Goal: Entertainment & Leisure: Consume media (video, audio)

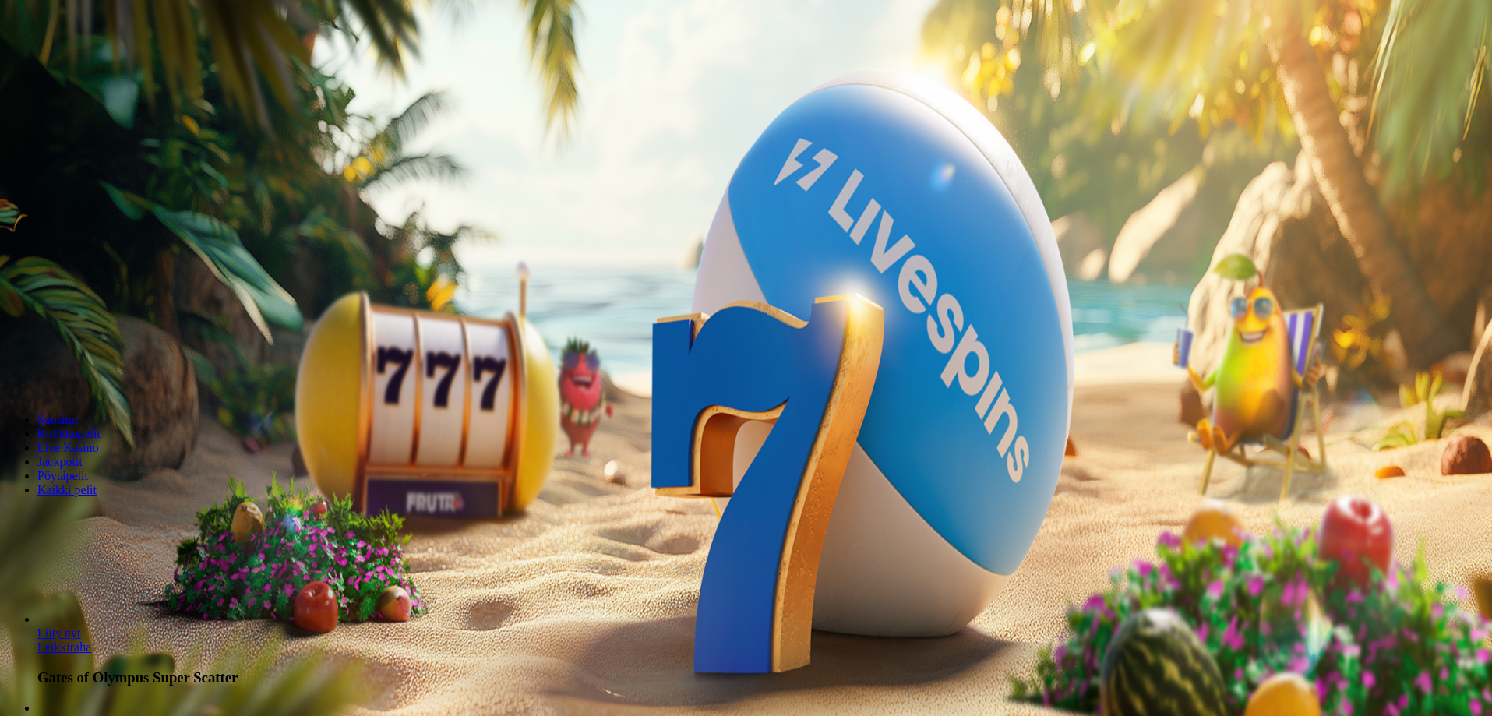
click at [12, 367] on span "minus icon" at bounding box center [12, 367] width 0 height 0
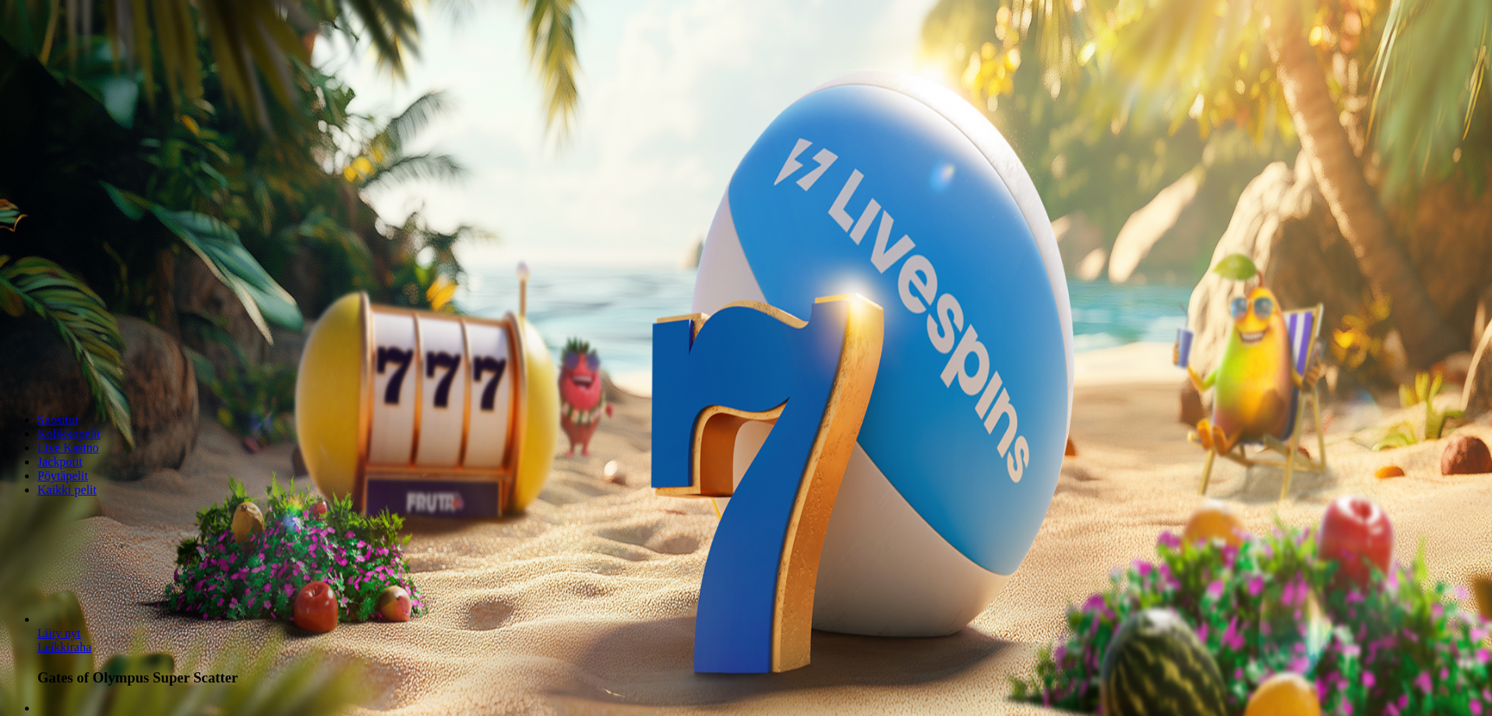
type input "**"
click at [88, 370] on button "Talleta ja pelaa" at bounding box center [47, 378] width 82 height 16
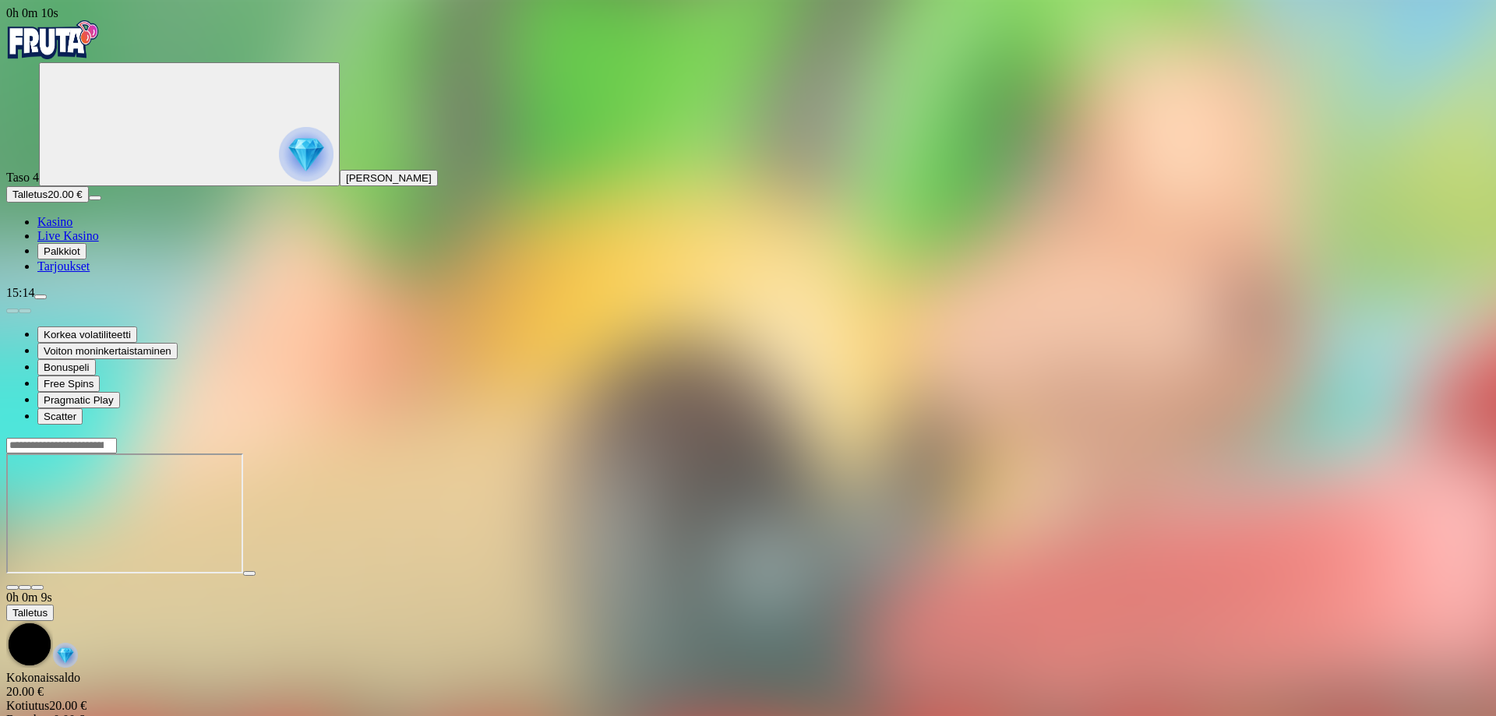
drag, startPoint x: 1382, startPoint y: 143, endPoint x: 1382, endPoint y: 238, distance: 94.3
click at [37, 588] on span "fullscreen icon" at bounding box center [37, 588] width 0 height 0
click at [48, 200] on span "Talletus" at bounding box center [29, 195] width 35 height 12
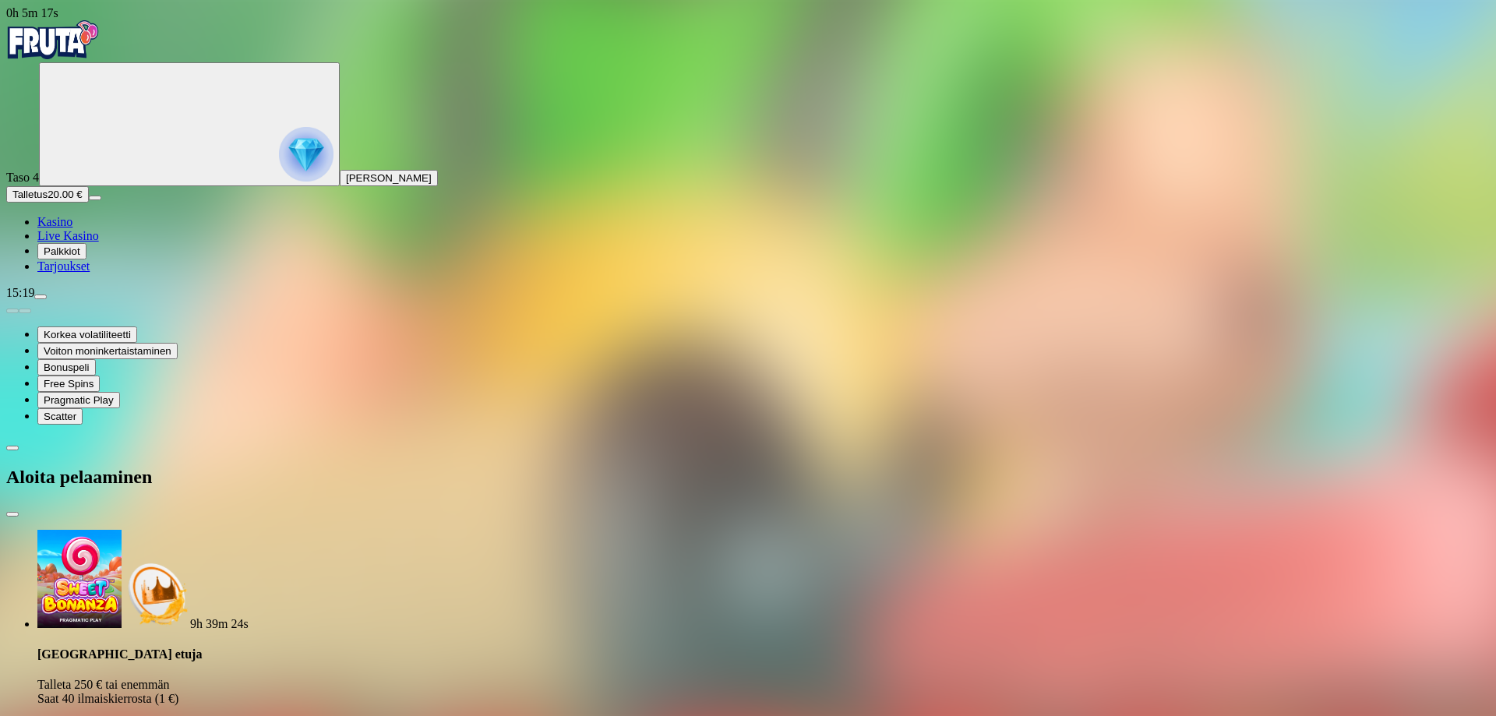
drag, startPoint x: 212, startPoint y: 330, endPoint x: 182, endPoint y: 330, distance: 30.4
type input "**"
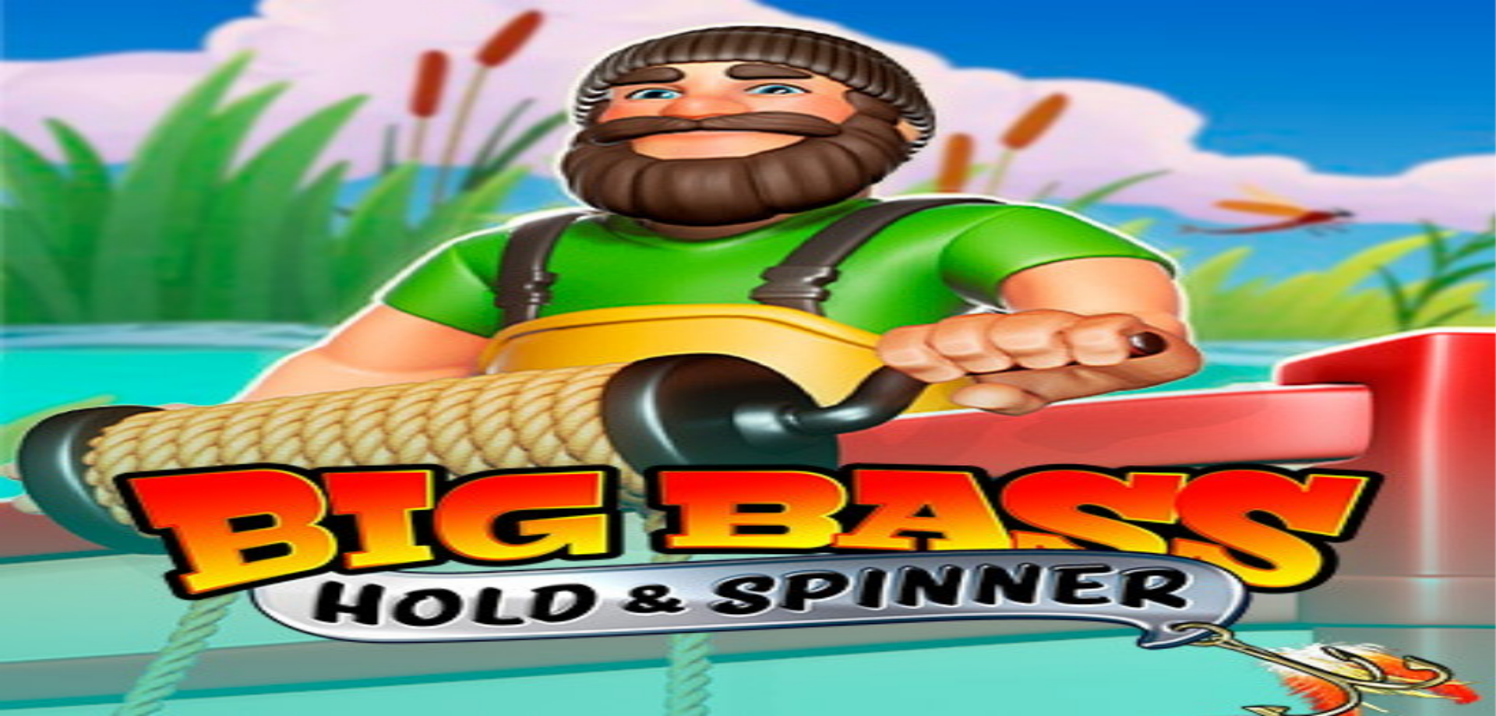
click at [41, 297] on span "menu icon" at bounding box center [41, 297] width 0 height 0
click at [50, 623] on span "Kotiutus" at bounding box center [30, 629] width 37 height 12
click at [117, 518] on input "number" at bounding box center [61, 526] width 111 height 16
type input "**"
click at [64, 550] on span "Ulosmaksu" at bounding box center [37, 556] width 51 height 12
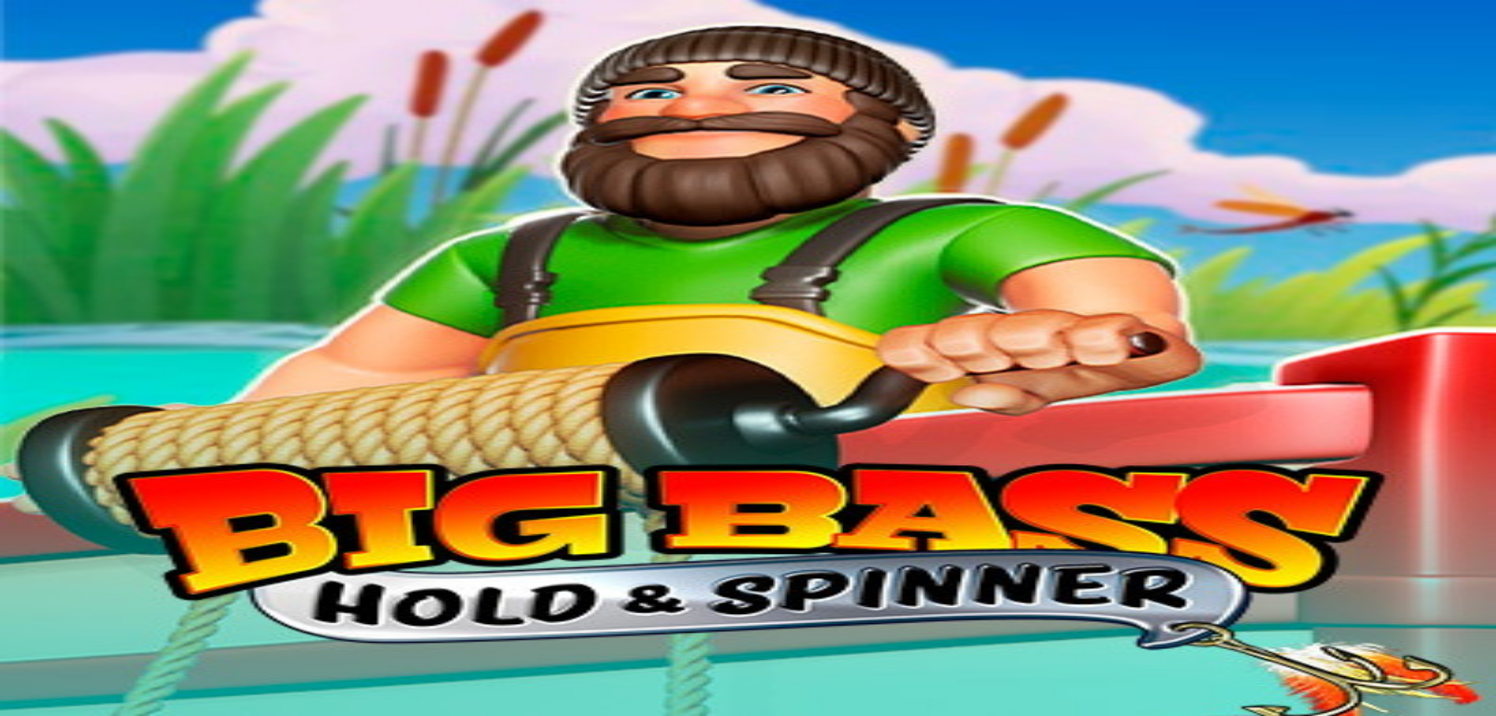
click at [12, 514] on span "close icon" at bounding box center [12, 514] width 0 height 0
click at [41, 297] on span "menu icon" at bounding box center [41, 297] width 0 height 0
click at [50, 623] on span "Kotiutus" at bounding box center [30, 629] width 37 height 12
click at [117, 518] on input "number" at bounding box center [61, 526] width 111 height 16
type input "**"
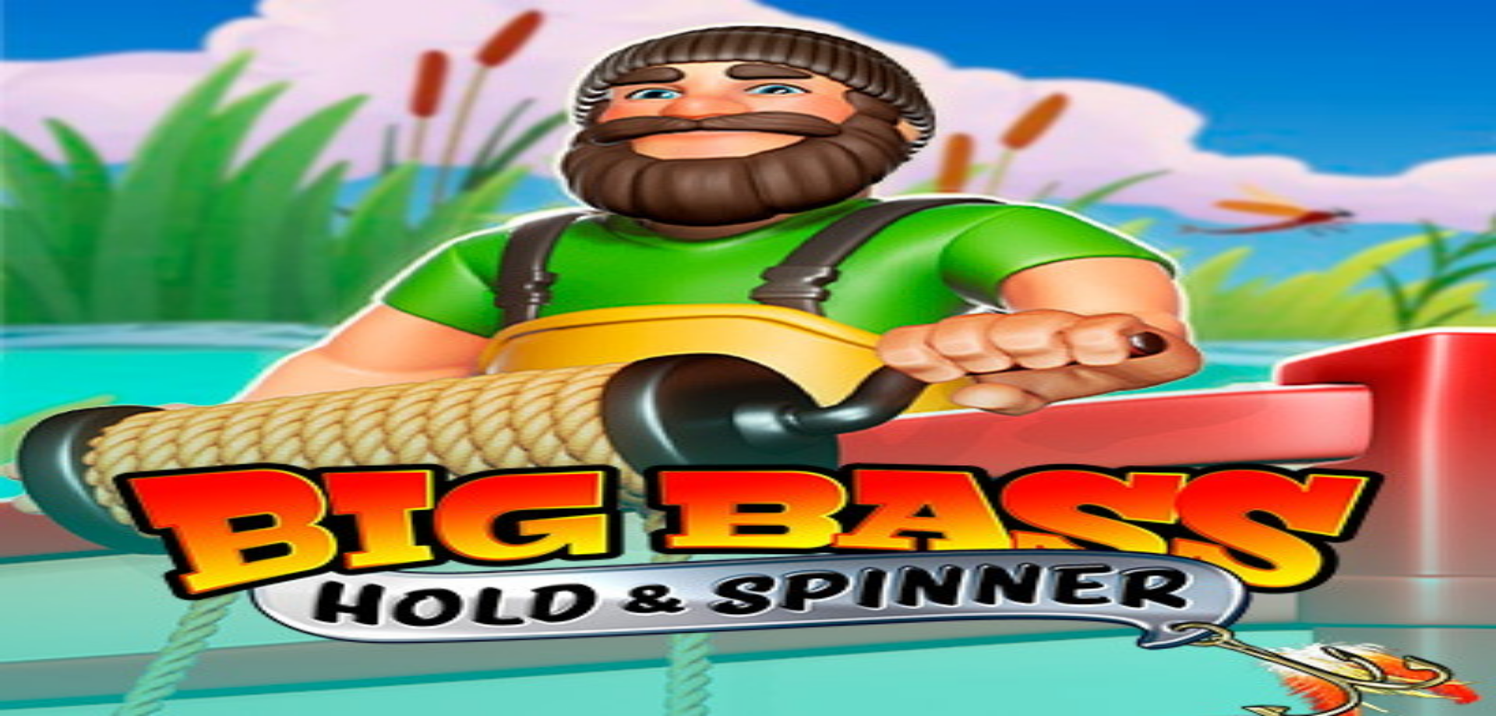
click at [64, 550] on span "Ulosmaksu" at bounding box center [37, 556] width 51 height 12
click at [12, 514] on span "close icon" at bounding box center [12, 514] width 0 height 0
click at [80, 257] on span "Palkkiot" at bounding box center [62, 251] width 37 height 12
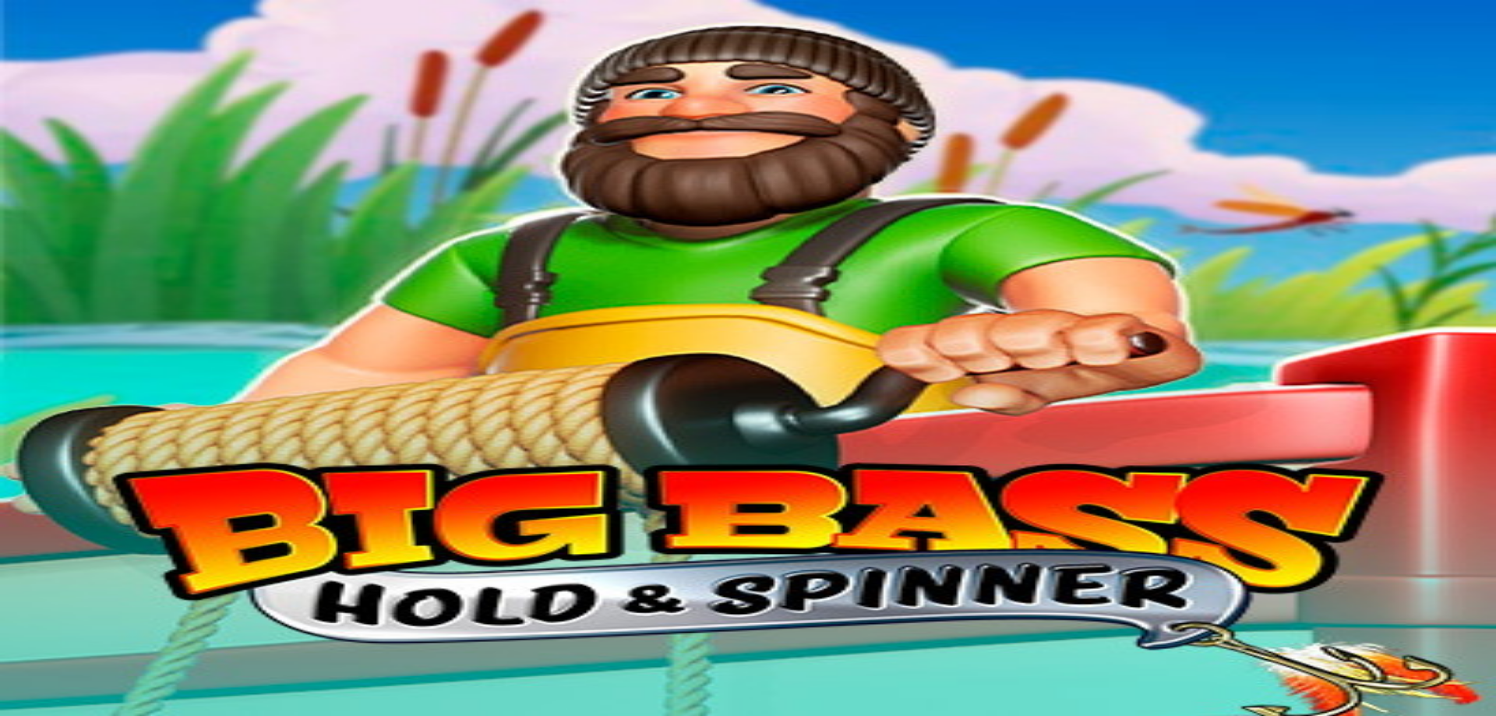
click at [75, 673] on span "Avaa palkinto" at bounding box center [43, 679] width 62 height 12
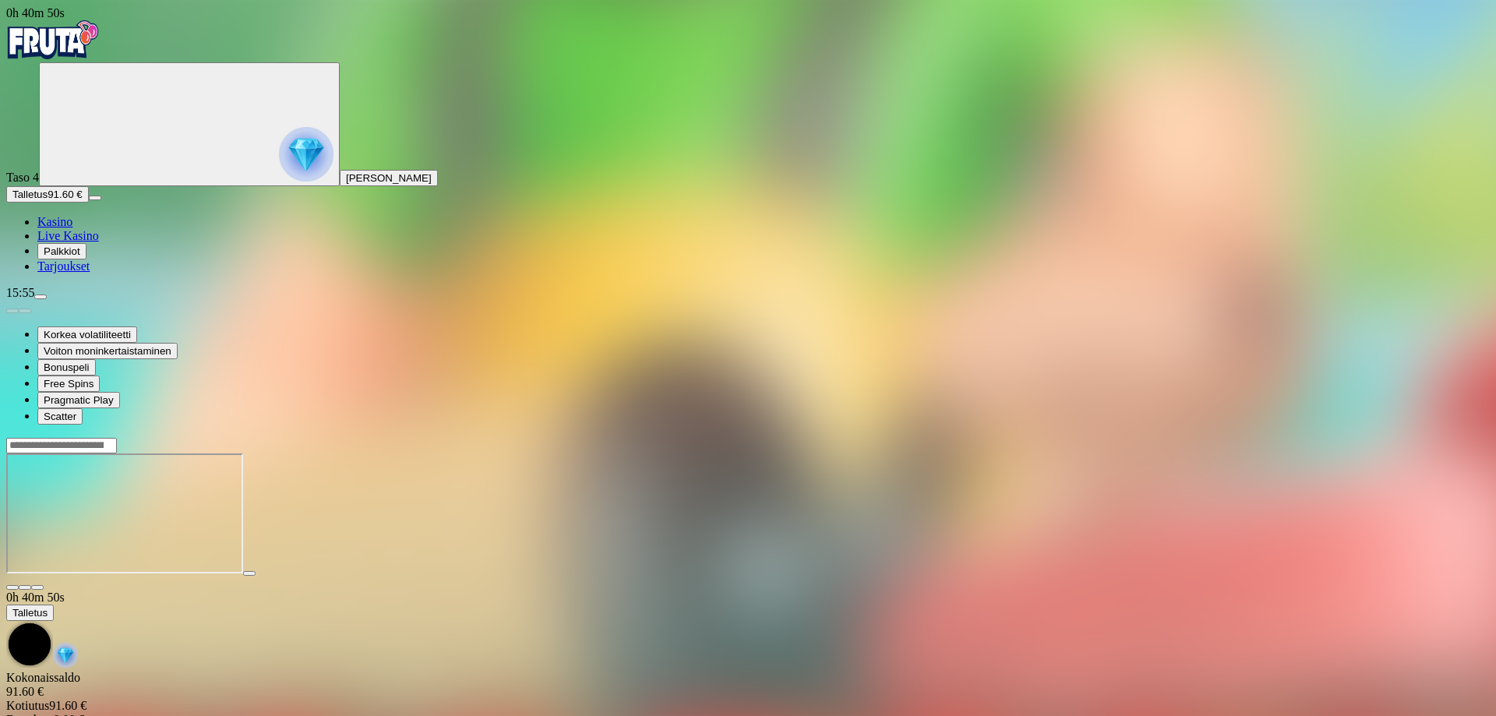
click at [12, 588] on span "close icon" at bounding box center [12, 588] width 0 height 0
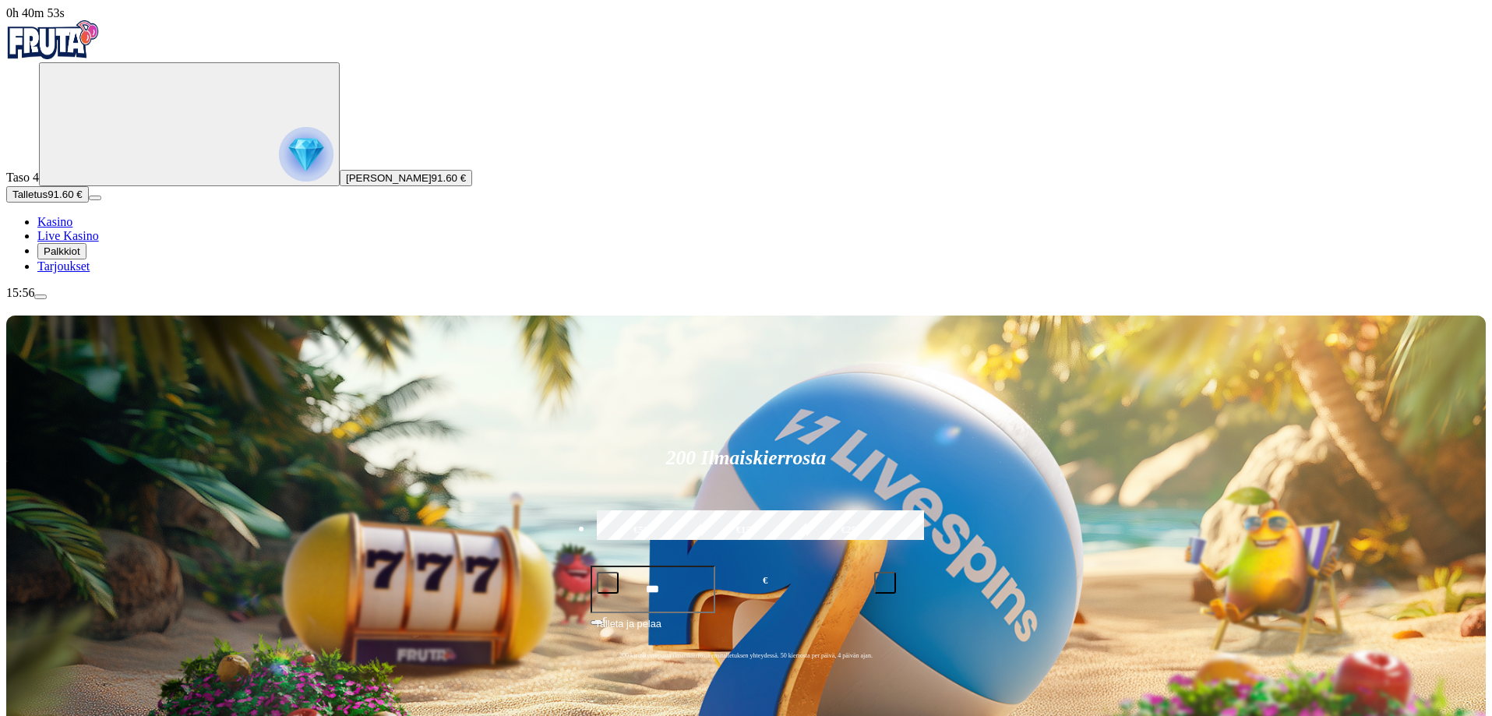
click at [41, 297] on span "menu icon" at bounding box center [41, 297] width 0 height 0
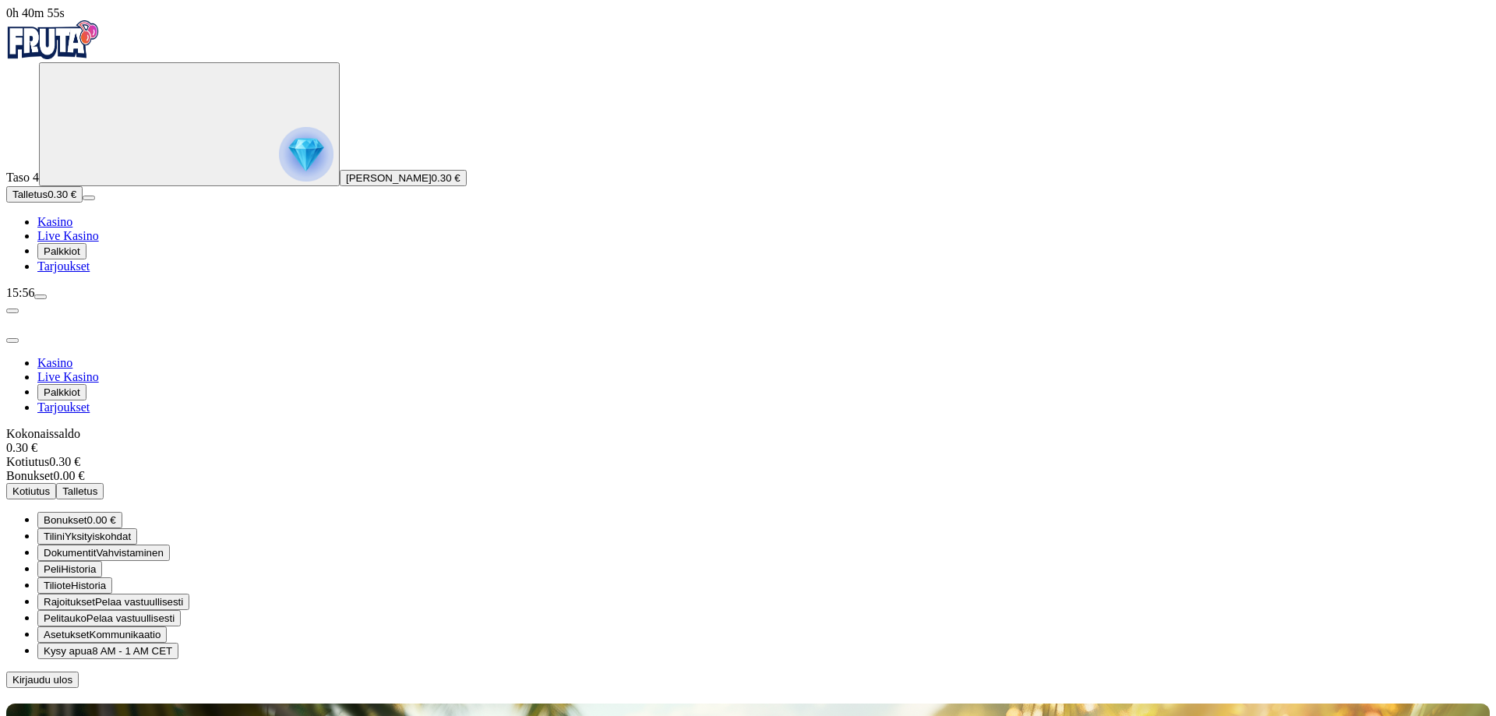
click at [72, 674] on span "Kirjaudu ulos" at bounding box center [42, 680] width 60 height 12
